Goal: Information Seeking & Learning: Learn about a topic

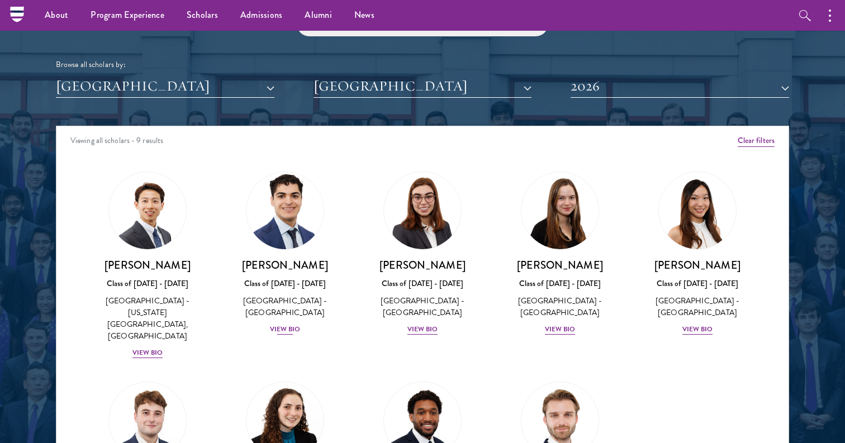
scroll to position [107, 0]
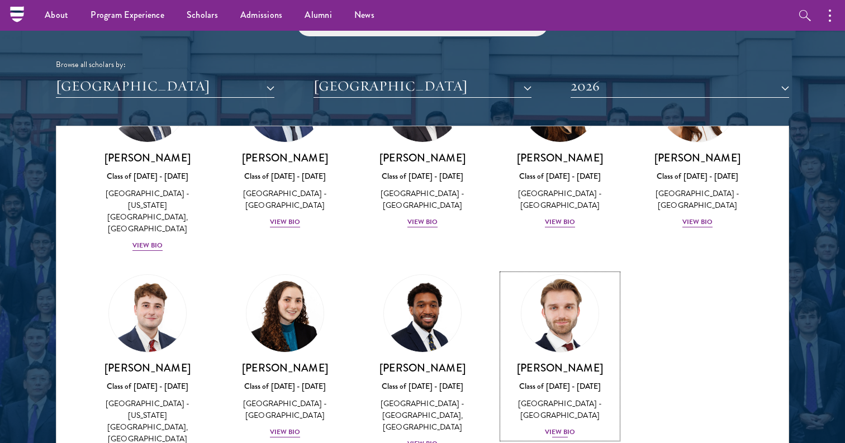
click at [589, 340] on link "[PERSON_NAME] Class of [DATE] - [DATE] [GEOGRAPHIC_DATA] - [GEOGRAPHIC_DATA] Vi…" at bounding box center [560, 357] width 115 height 164
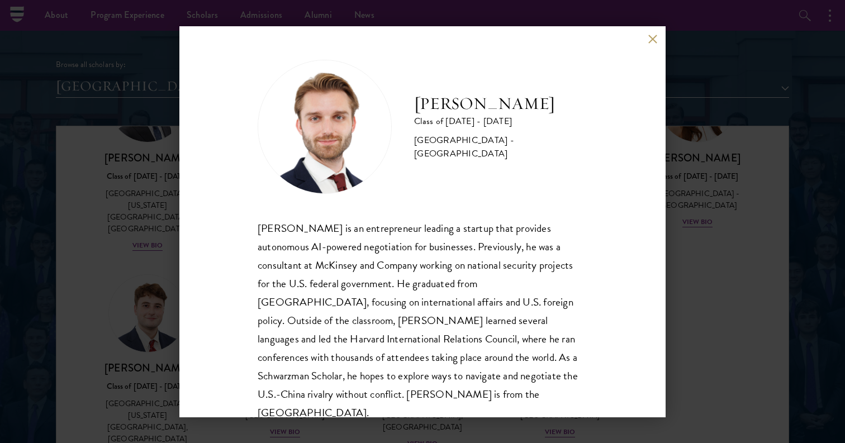
scroll to position [18, 0]
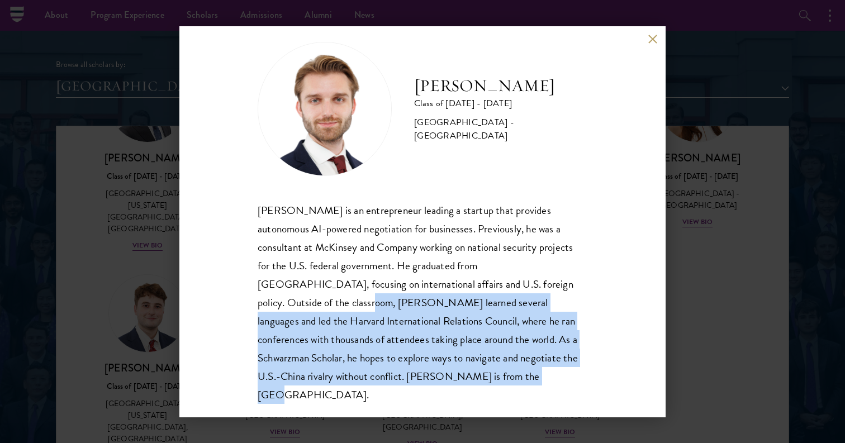
drag, startPoint x: 421, startPoint y: 381, endPoint x: 216, endPoint y: 300, distance: 220.1
click at [216, 300] on div "[PERSON_NAME] Class of [DATE] - [DATE] [GEOGRAPHIC_DATA] - [GEOGRAPHIC_DATA] [P…" at bounding box center [422, 221] width 486 height 391
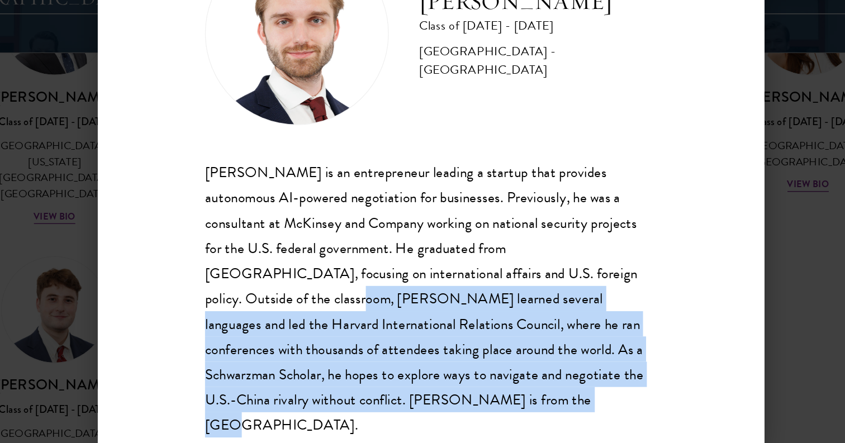
scroll to position [16, 0]
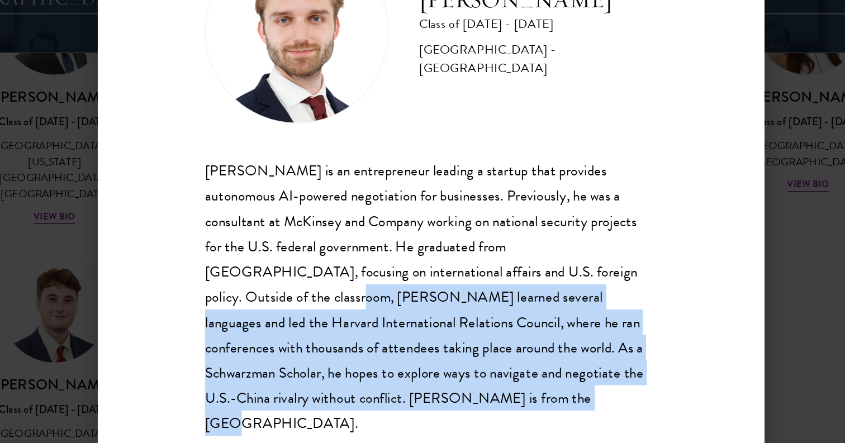
click at [397, 326] on div "[PERSON_NAME] is an entrepreneur leading a startup that provides autonomous AI-…" at bounding box center [423, 305] width 330 height 204
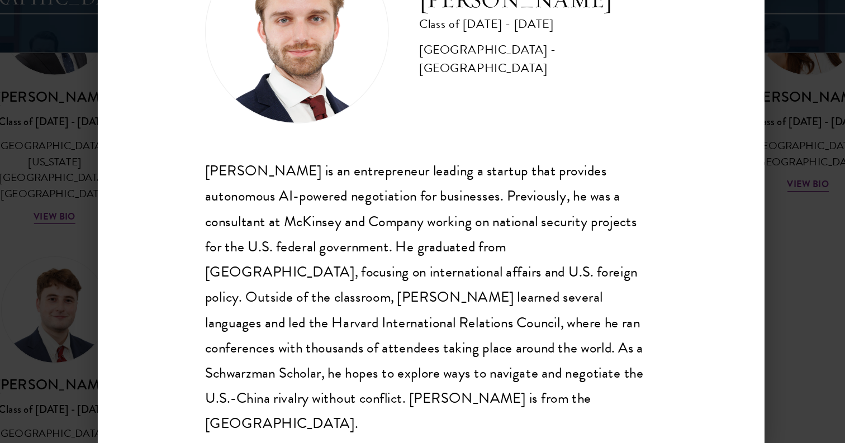
click at [397, 326] on div "[PERSON_NAME] is an entrepreneur leading a startup that provides autonomous AI-…" at bounding box center [423, 305] width 330 height 204
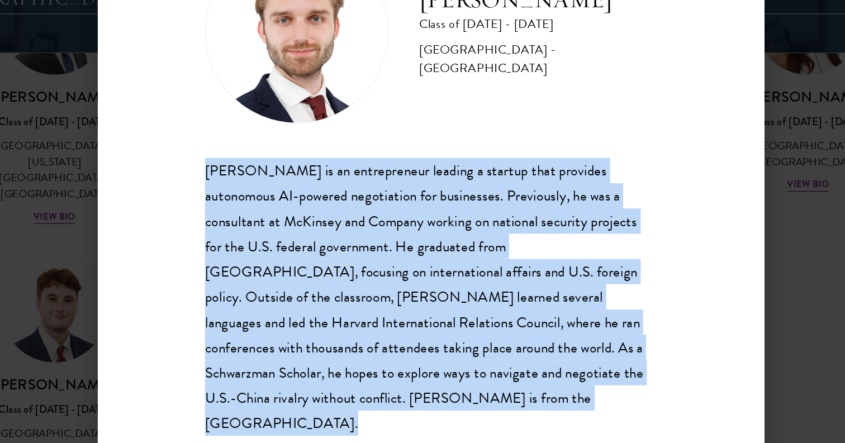
click at [397, 326] on div "[PERSON_NAME] is an entrepreneur leading a startup that provides autonomous AI-…" at bounding box center [423, 305] width 330 height 204
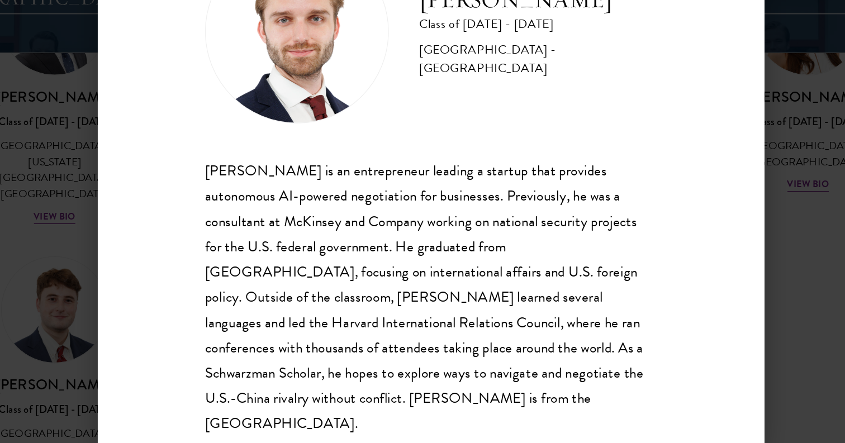
click at [397, 326] on div "[PERSON_NAME] is an entrepreneur leading a startup that provides autonomous AI-…" at bounding box center [423, 305] width 330 height 204
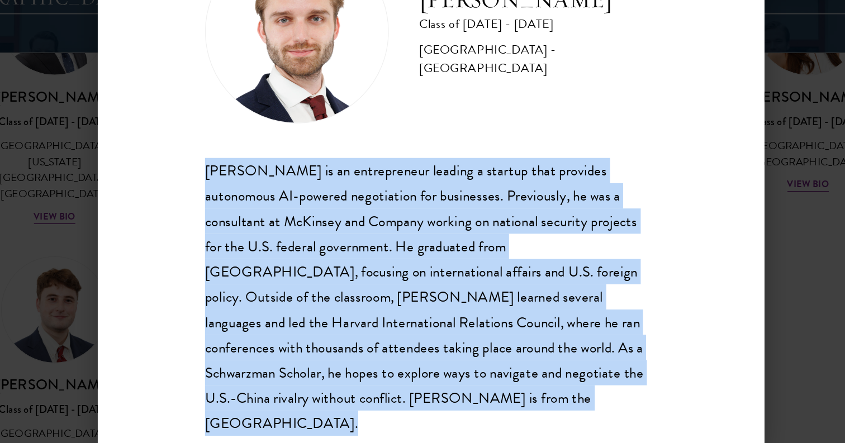
click at [397, 326] on div "[PERSON_NAME] is an entrepreneur leading a startup that provides autonomous AI-…" at bounding box center [423, 305] width 330 height 204
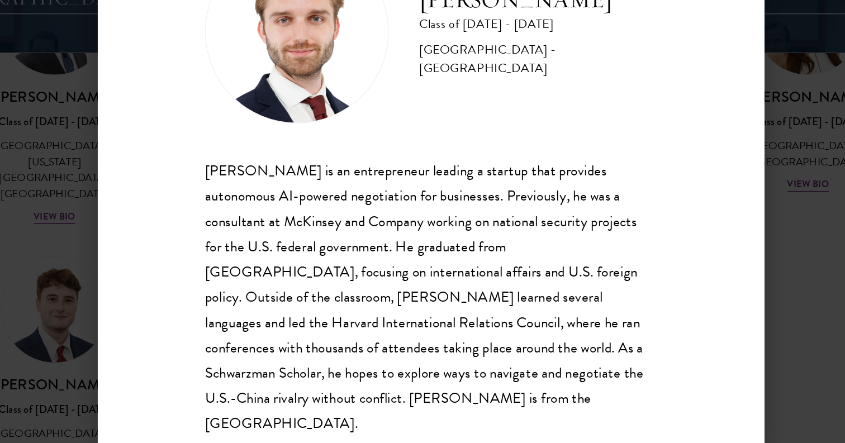
click at [397, 326] on div "[PERSON_NAME] is an entrepreneur leading a startup that provides autonomous AI-…" at bounding box center [423, 305] width 330 height 204
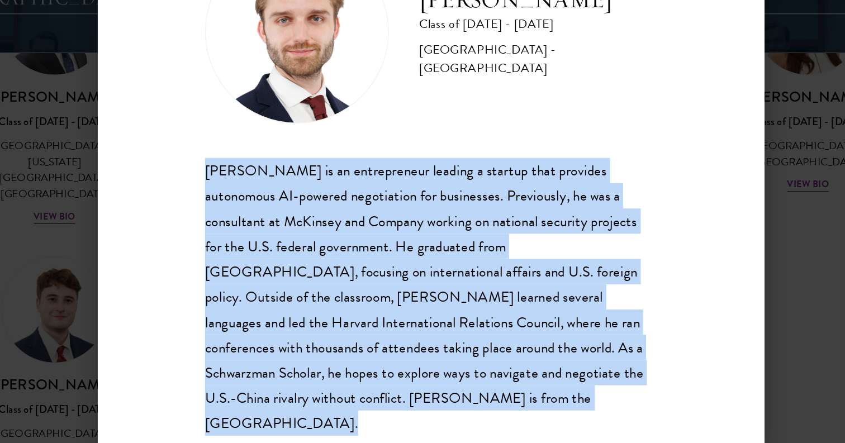
click at [397, 326] on div "[PERSON_NAME] is an entrepreneur leading a startup that provides autonomous AI-…" at bounding box center [423, 305] width 330 height 204
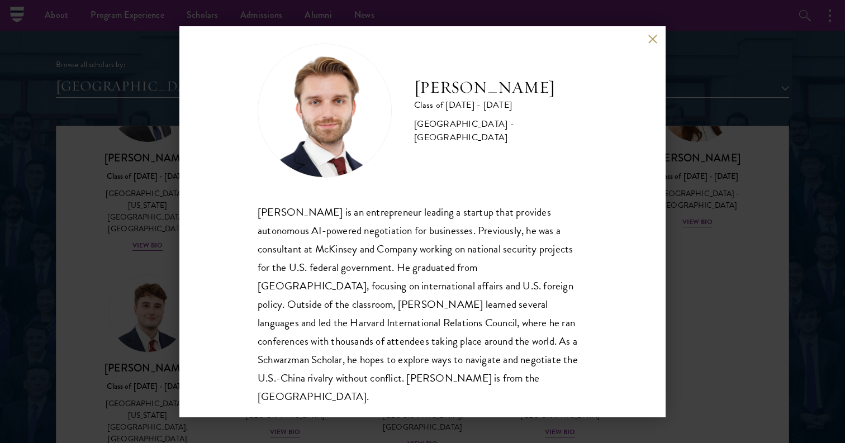
click at [148, 277] on div "[PERSON_NAME] Class of [DATE] - [DATE] [GEOGRAPHIC_DATA] - [GEOGRAPHIC_DATA] [P…" at bounding box center [422, 221] width 845 height 443
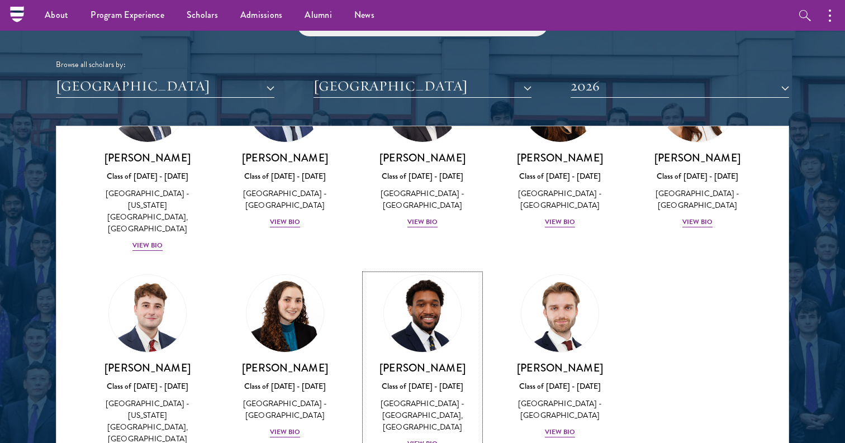
click at [424, 361] on h3 "[PERSON_NAME]" at bounding box center [422, 368] width 115 height 14
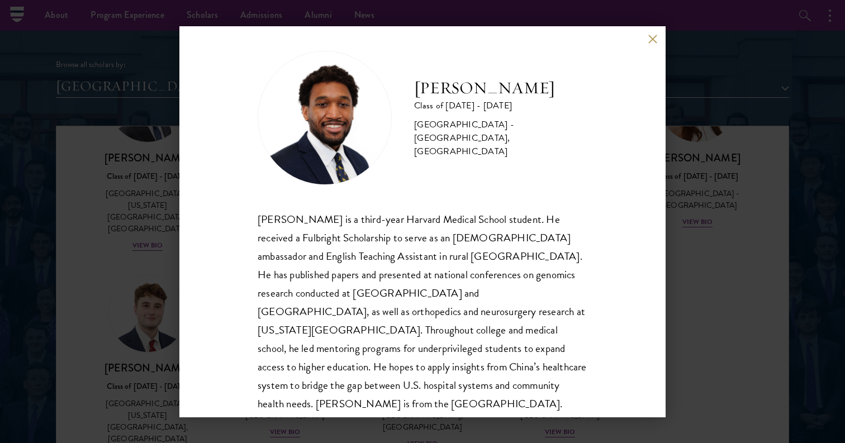
scroll to position [15, 0]
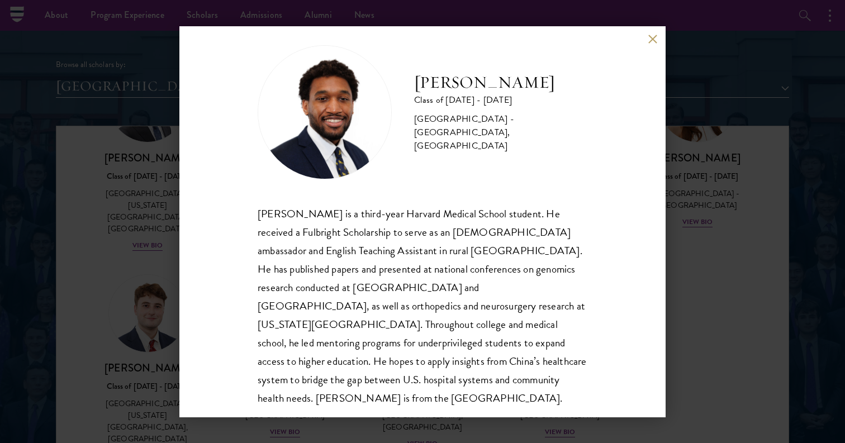
click at [419, 366] on div "[PERSON_NAME] is a third-year Harvard Medical School student. He received a Ful…" at bounding box center [423, 307] width 330 height 204
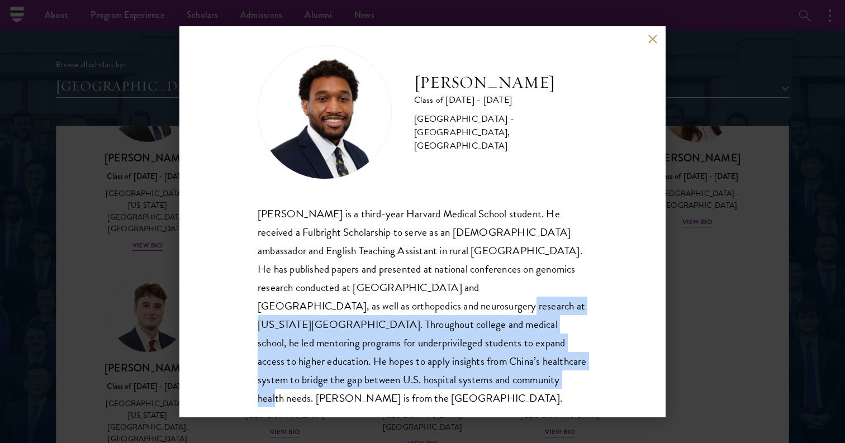
drag, startPoint x: 418, startPoint y: 379, endPoint x: 298, endPoint y: 312, distance: 137.7
click at [298, 312] on div "[PERSON_NAME] is a third-year Harvard Medical School student. He received a Ful…" at bounding box center [423, 307] width 330 height 204
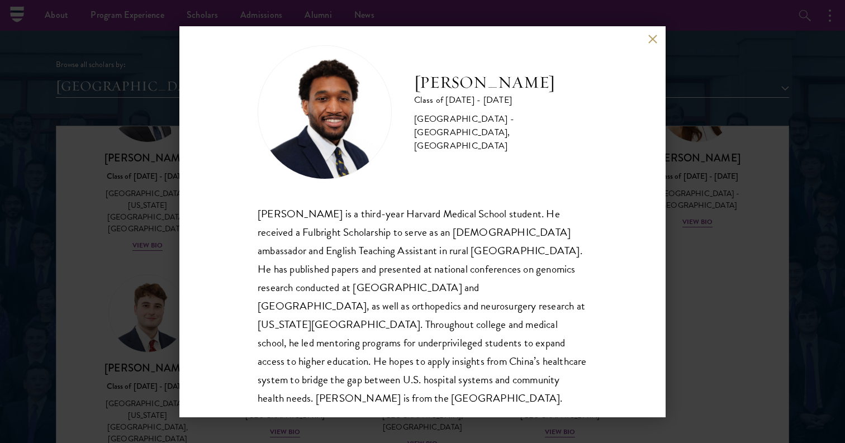
click at [298, 312] on div "[PERSON_NAME] is a third-year Harvard Medical School student. He received a Ful…" at bounding box center [423, 307] width 330 height 204
click at [145, 303] on div "[PERSON_NAME] Class of [DATE] - [DATE] [GEOGRAPHIC_DATA] - [GEOGRAPHIC_DATA], […" at bounding box center [422, 221] width 845 height 443
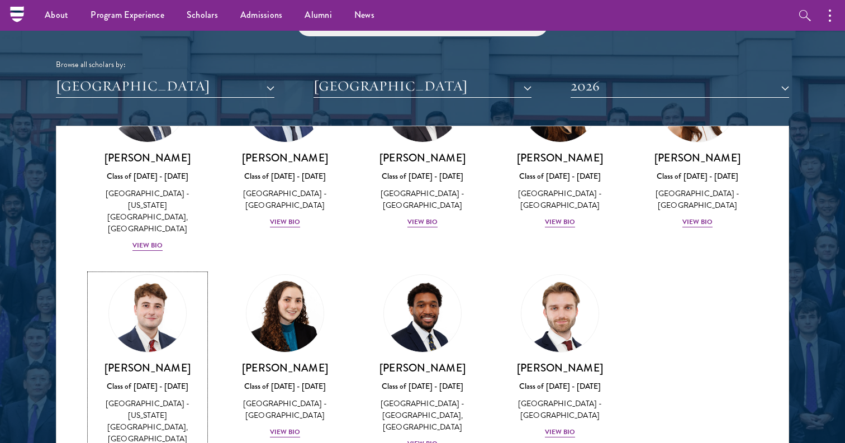
click at [145, 303] on img at bounding box center [147, 313] width 77 height 77
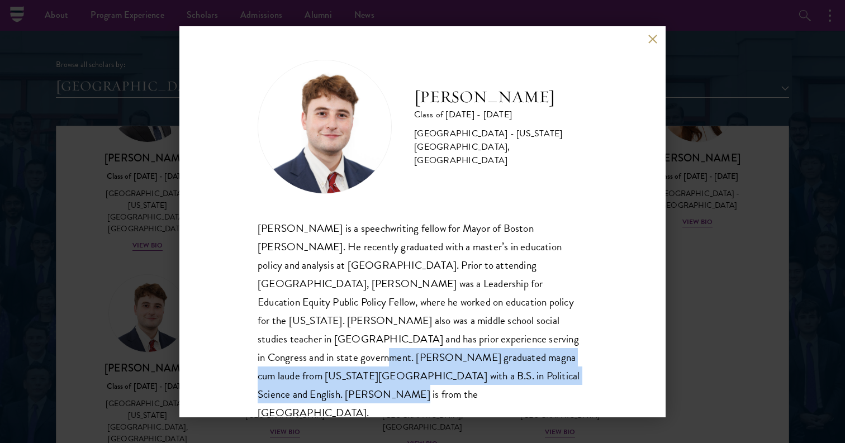
drag, startPoint x: 411, startPoint y: 375, endPoint x: 408, endPoint y: 347, distance: 28.2
click at [408, 347] on div "[PERSON_NAME] is a speechwriting fellow for Mayor of Boston [PERSON_NAME]. He r…" at bounding box center [423, 321] width 330 height 204
drag, startPoint x: 412, startPoint y: 106, endPoint x: 544, endPoint y: 96, distance: 132.3
click at [544, 96] on div "[PERSON_NAME] Class of [DATE] - [DATE] [GEOGRAPHIC_DATA] - [US_STATE][GEOGRAPHI…" at bounding box center [423, 127] width 330 height 134
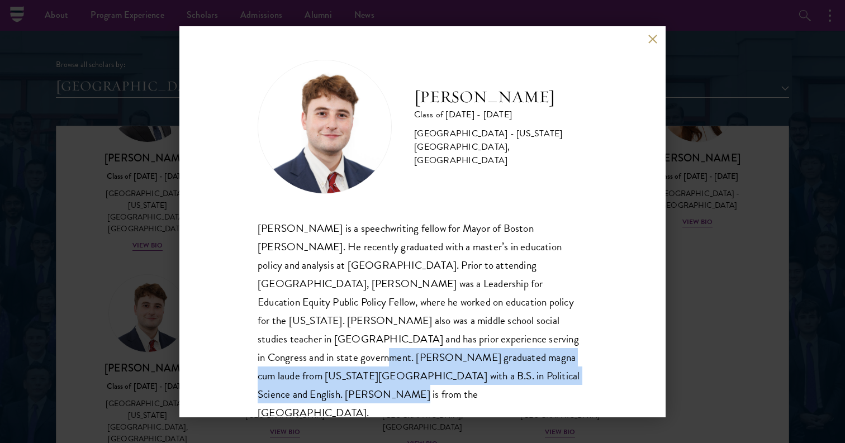
copy h2 "[PERSON_NAME]"
